Goal: Task Accomplishment & Management: Use online tool/utility

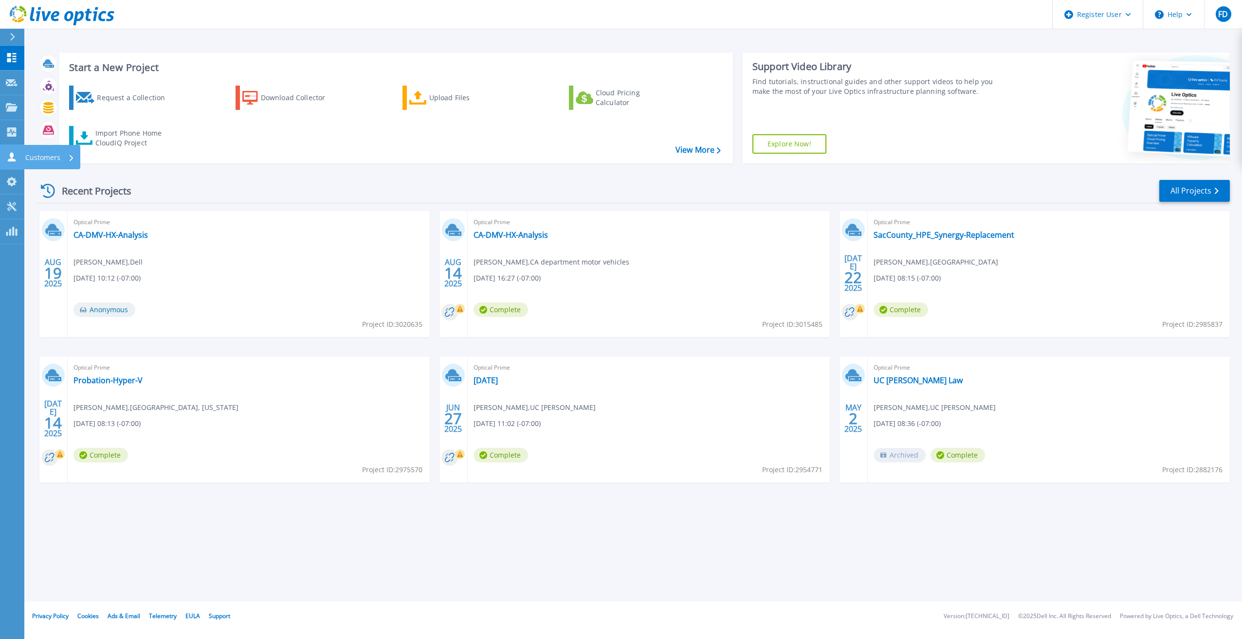
click at [16, 154] on icon at bounding box center [12, 156] width 12 height 9
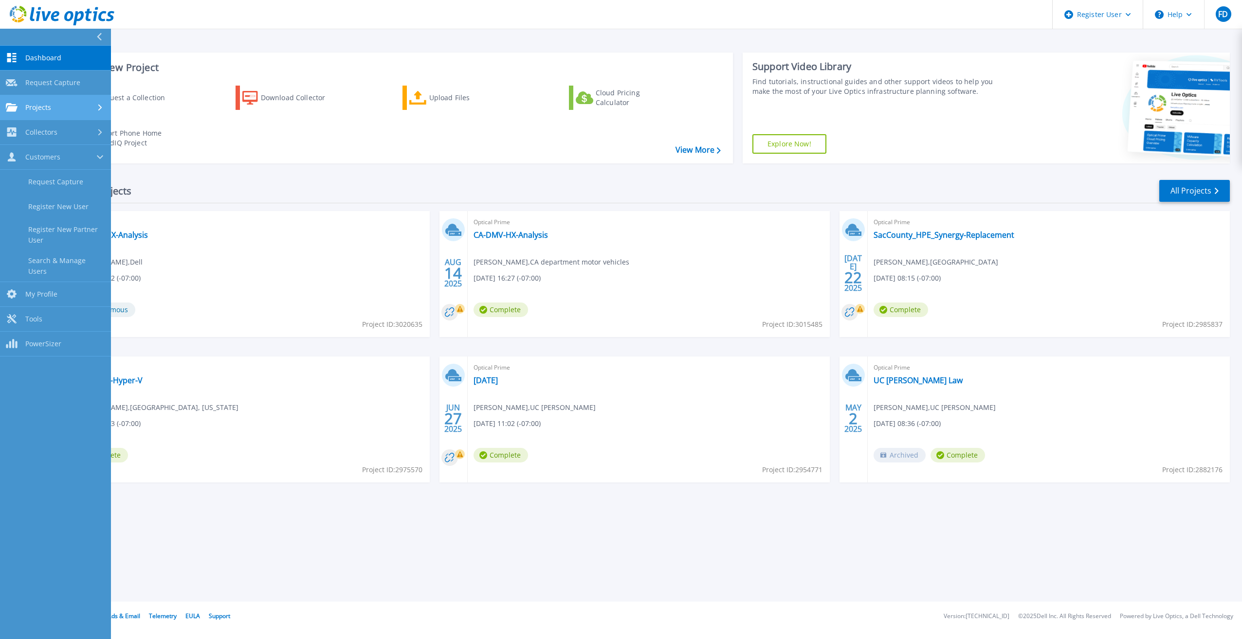
click at [34, 109] on span "Projects" at bounding box center [38, 107] width 26 height 9
click at [57, 133] on link "Search Projects" at bounding box center [55, 132] width 111 height 25
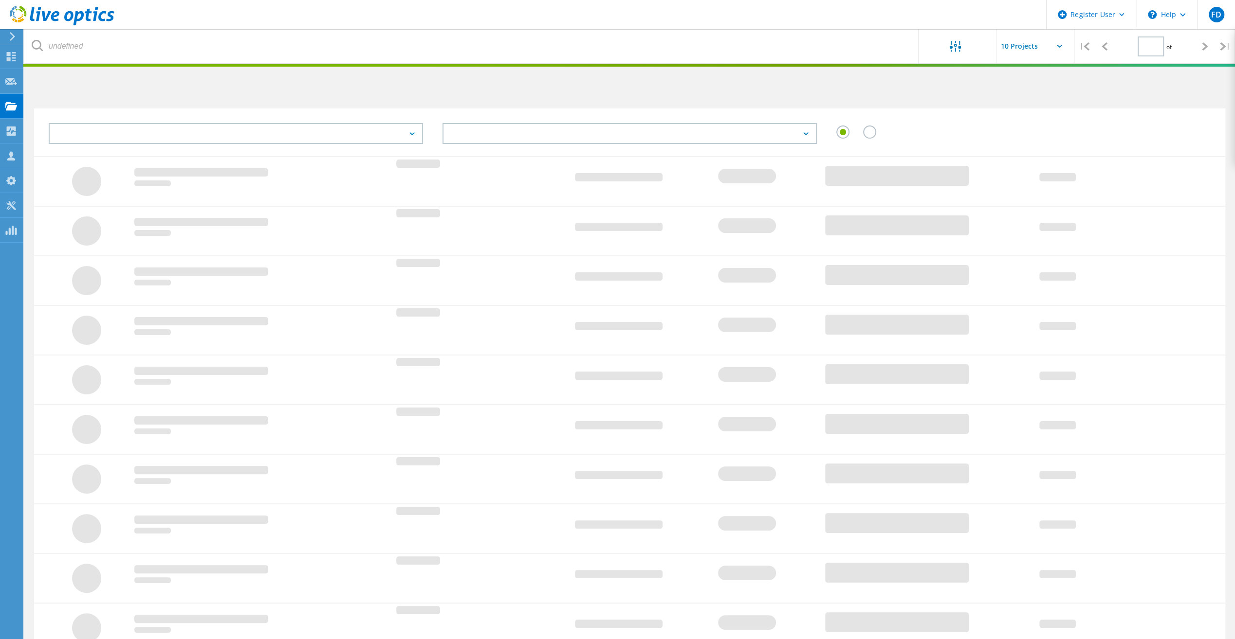
type input "1"
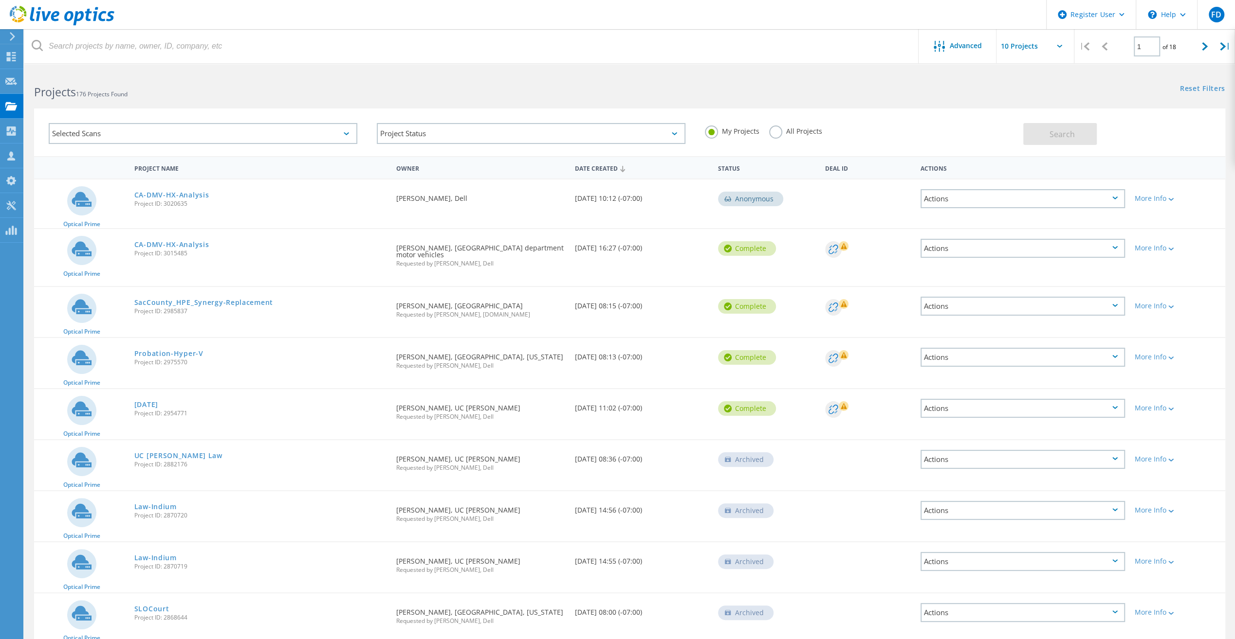
click at [786, 123] on div "My Projects All Projects" at bounding box center [859, 131] width 328 height 36
click at [781, 132] on label "All Projects" at bounding box center [795, 130] width 53 height 9
click at [0, 0] on input "All Projects" at bounding box center [0, 0] width 0 height 0
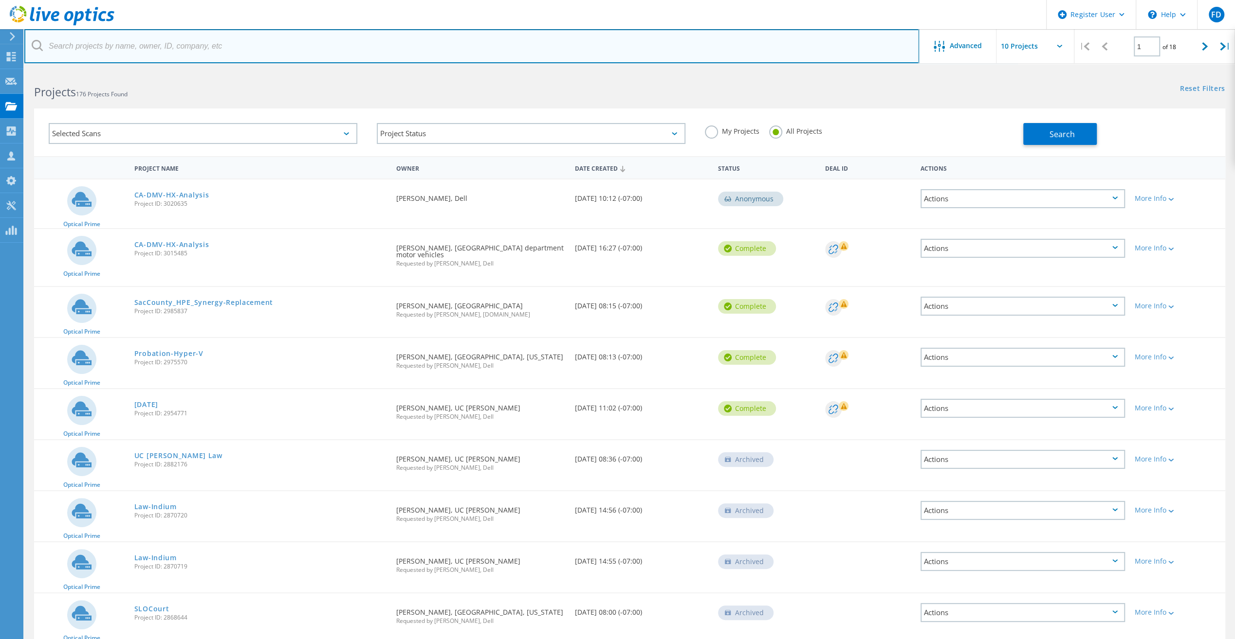
click at [738, 57] on input "text" at bounding box center [471, 46] width 895 height 34
paste input "3084473"
type input "3084473"
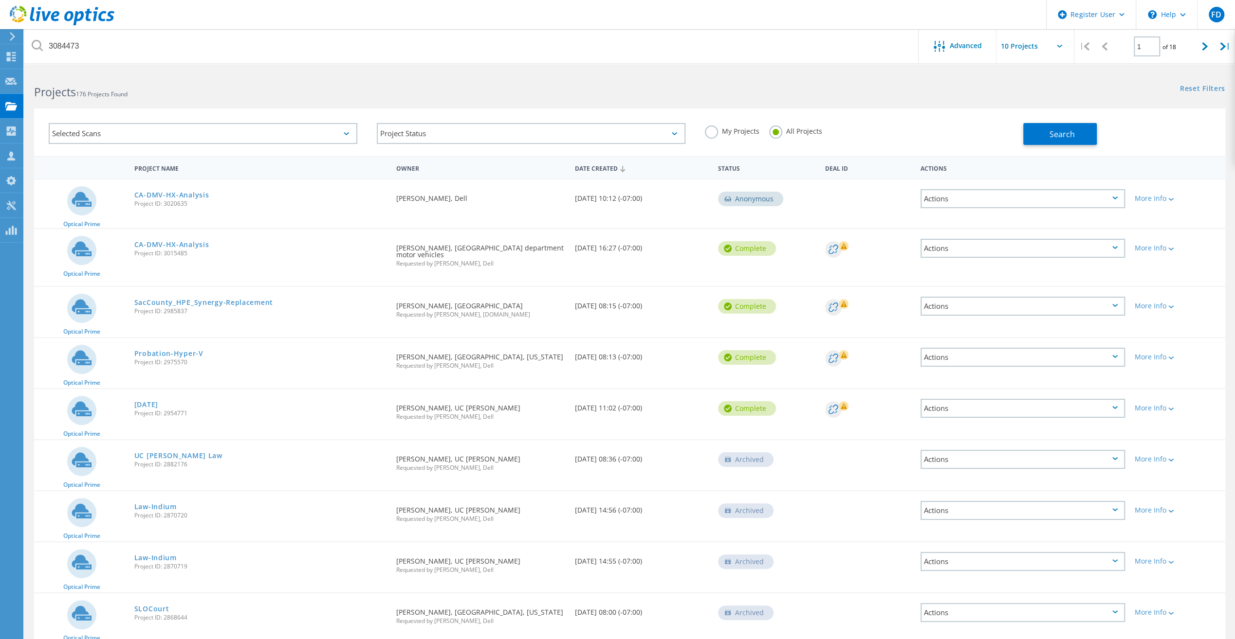
click at [795, 79] on div "Reset Filters Show Filters" at bounding box center [931, 80] width 605 height 18
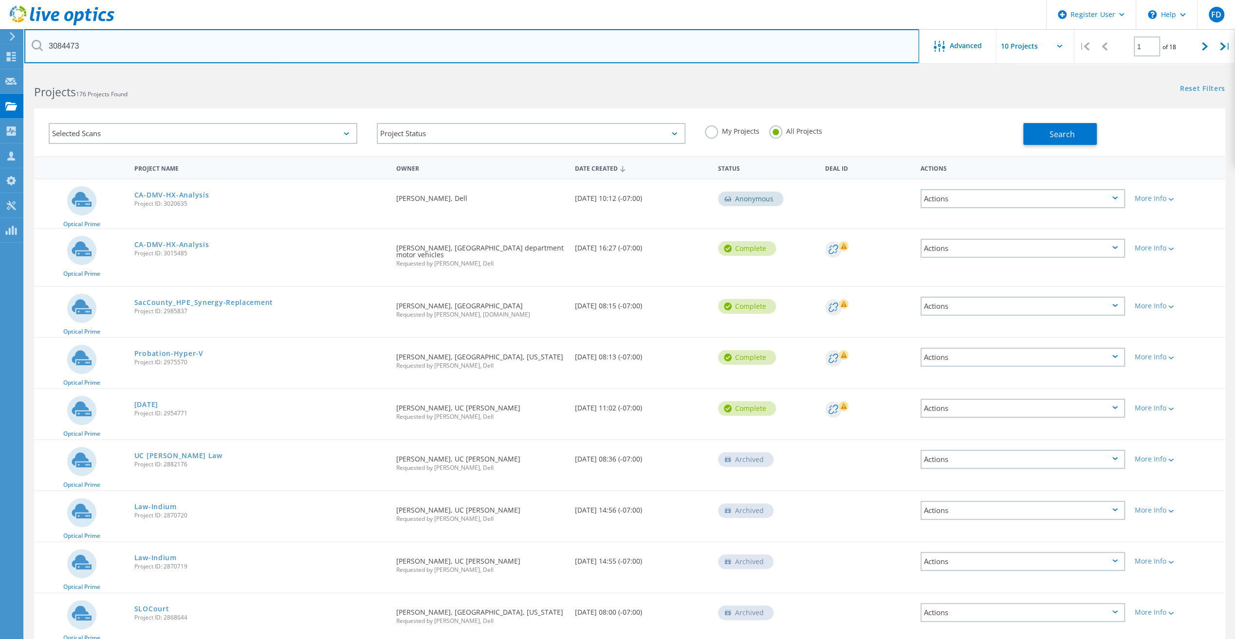
click at [218, 54] on input "3084473" at bounding box center [471, 46] width 895 height 34
